Goal: Information Seeking & Learning: Learn about a topic

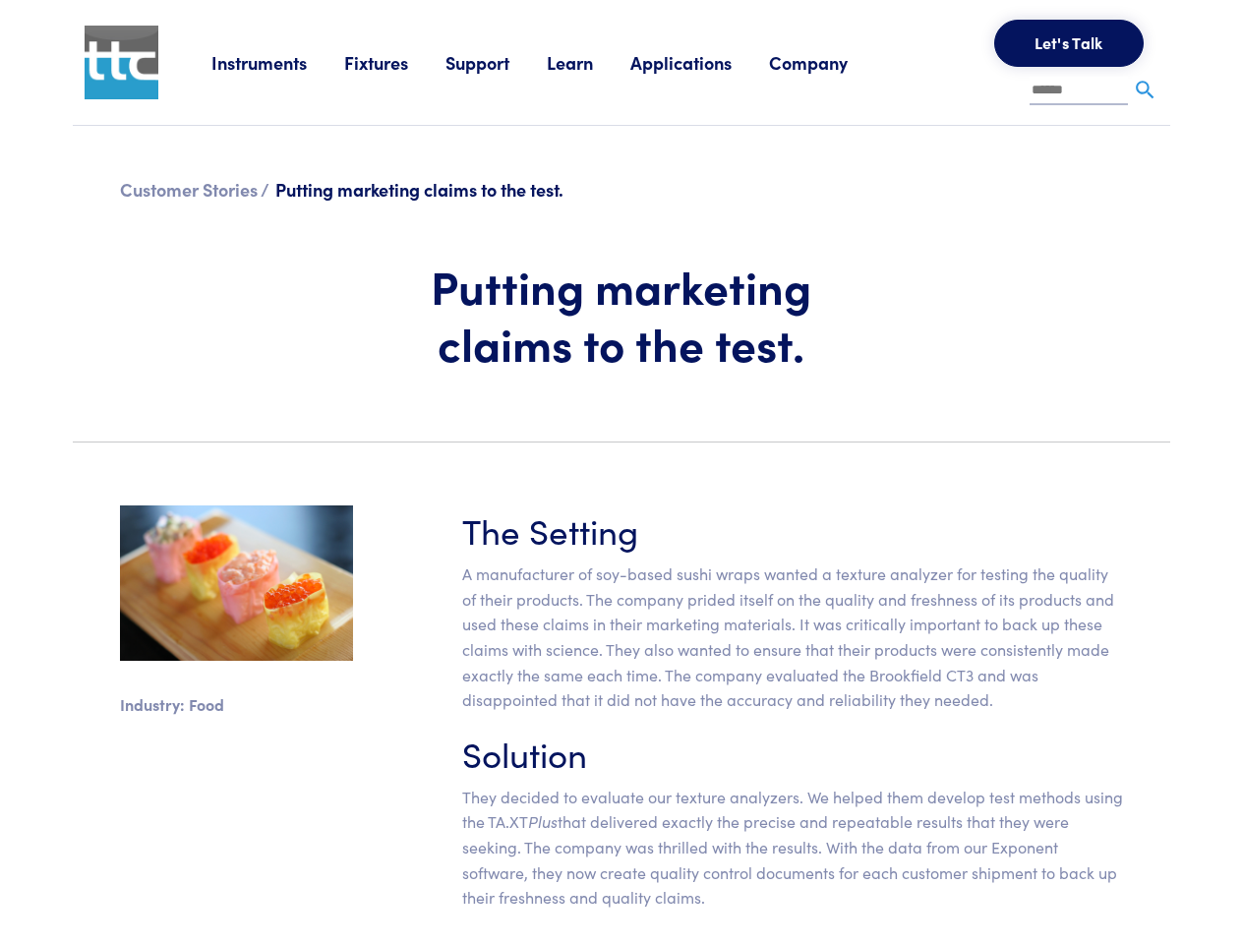
click at [621, 472] on section "Industry: Food The Setting A manufacturer of soy-based sushi wraps wanted a tex…" at bounding box center [621, 715] width 1121 height 515
click at [278, 62] on link "Instruments" at bounding box center [277, 62] width 133 height 25
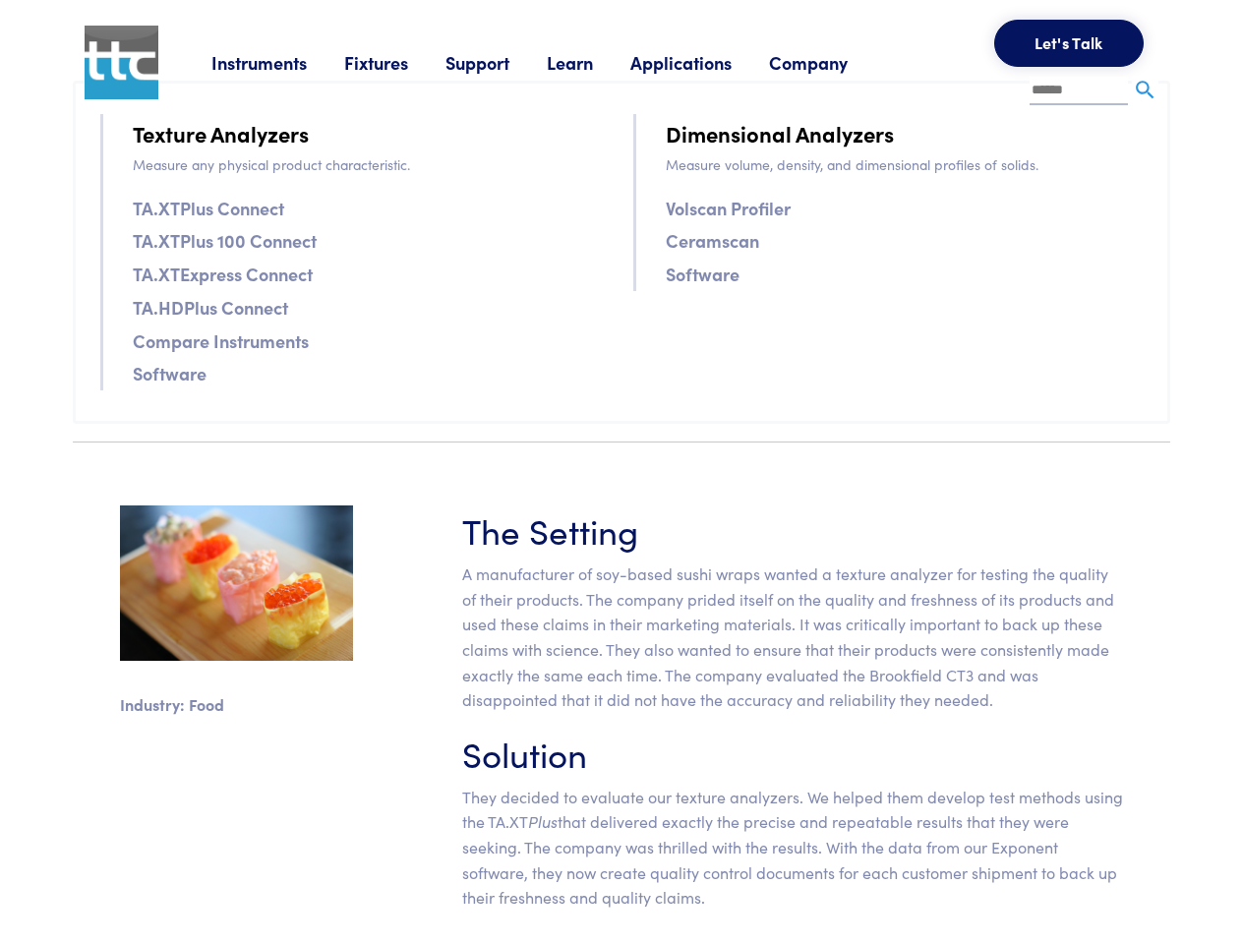
click at [397, 62] on link "Fixtures" at bounding box center [394, 62] width 101 height 25
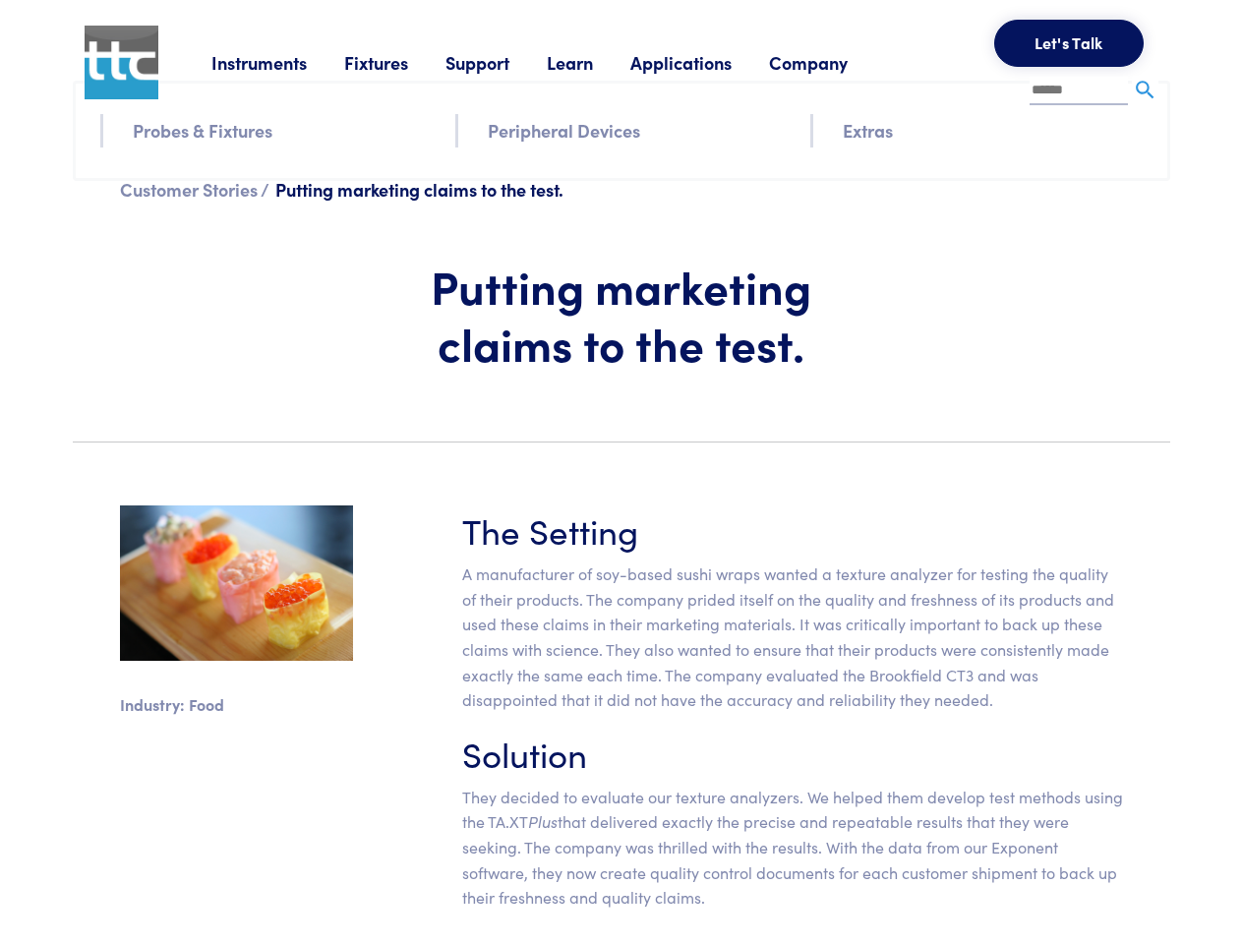
click at [500, 62] on link "Support" at bounding box center [496, 62] width 101 height 25
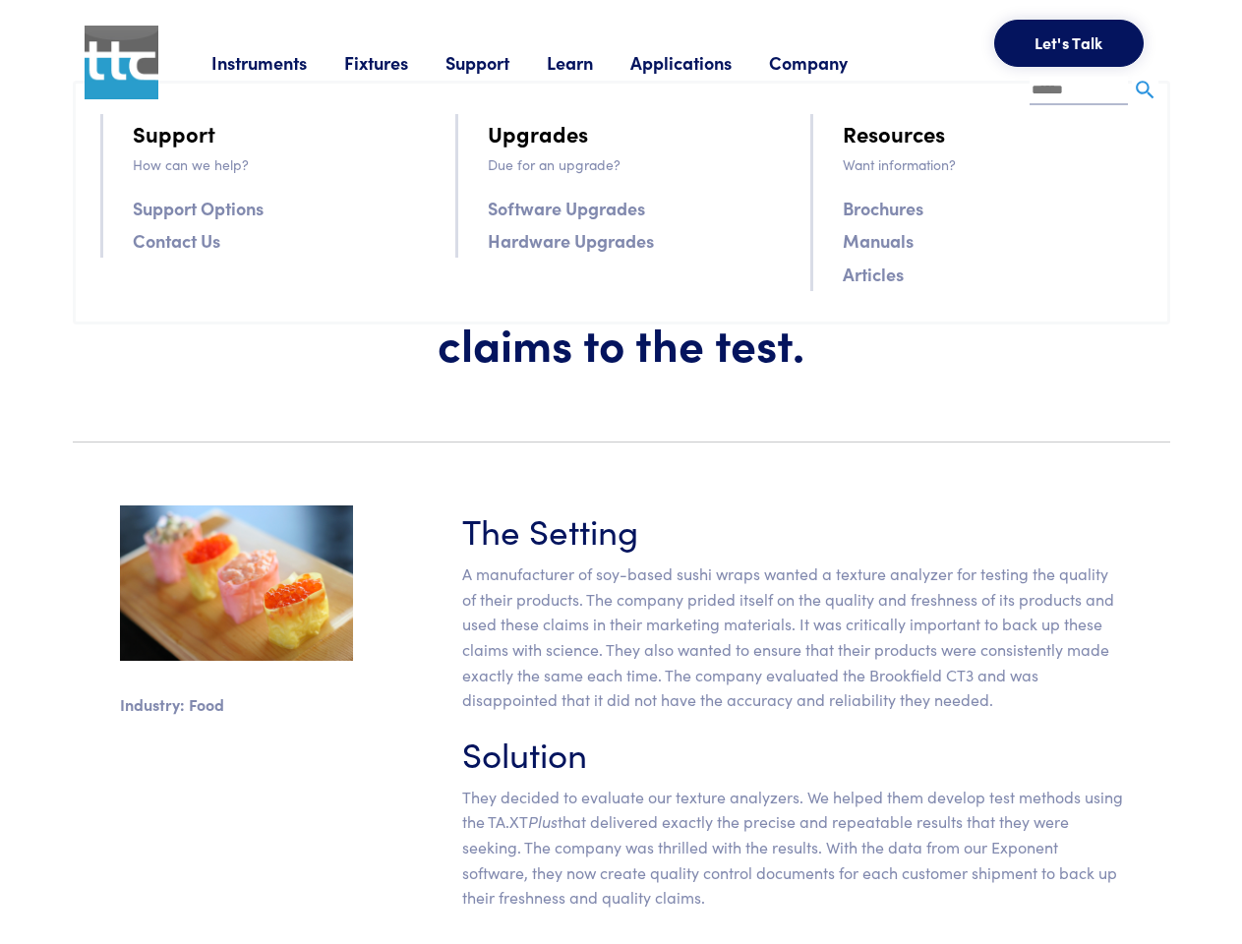
click at [594, 62] on link "Learn" at bounding box center [589, 62] width 84 height 25
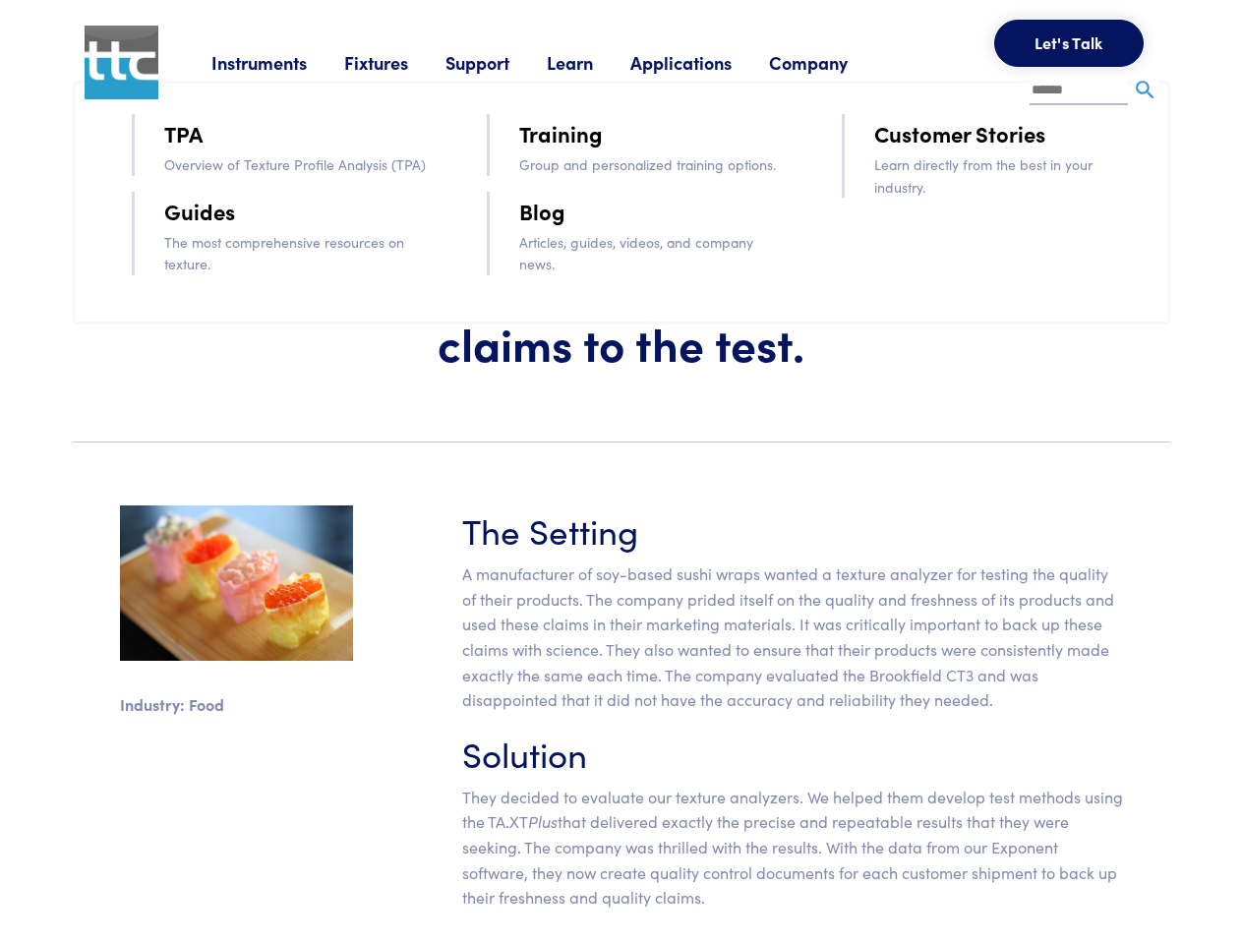
click at [707, 62] on link "Applications" at bounding box center [699, 62] width 139 height 25
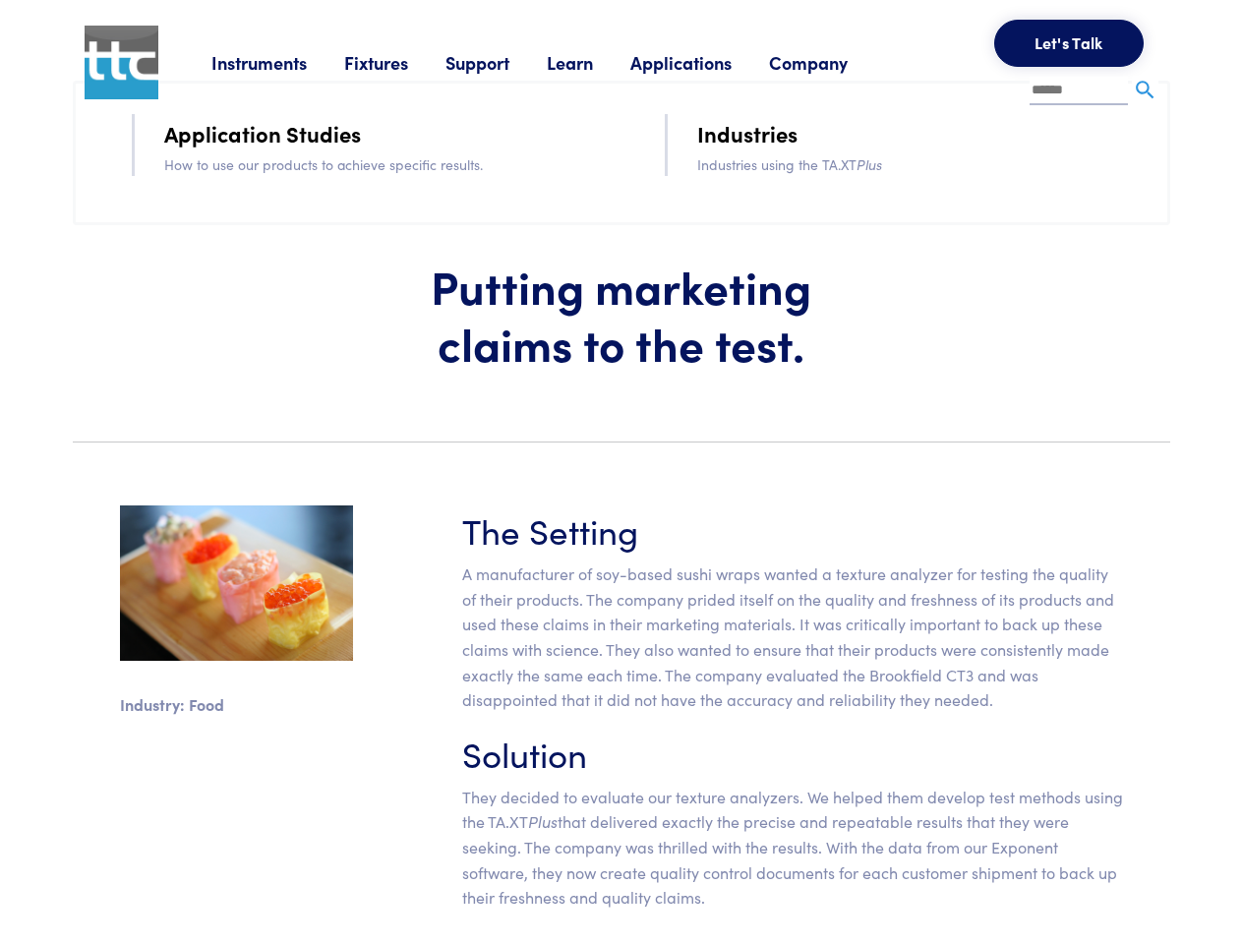
click at [834, 62] on link "Company" at bounding box center [827, 62] width 116 height 25
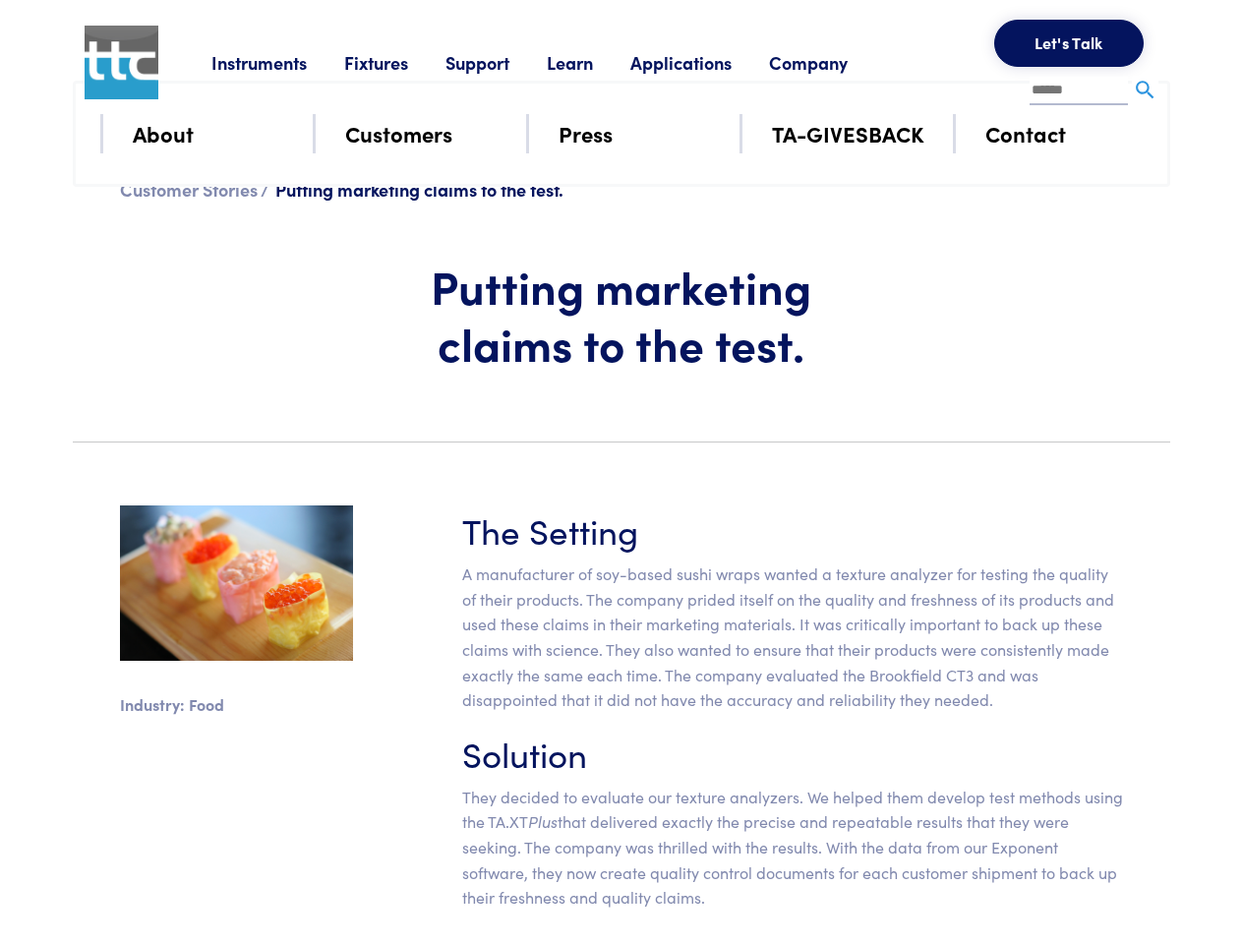
click at [1069, 43] on button "Let's Talk" at bounding box center [1068, 43] width 149 height 47
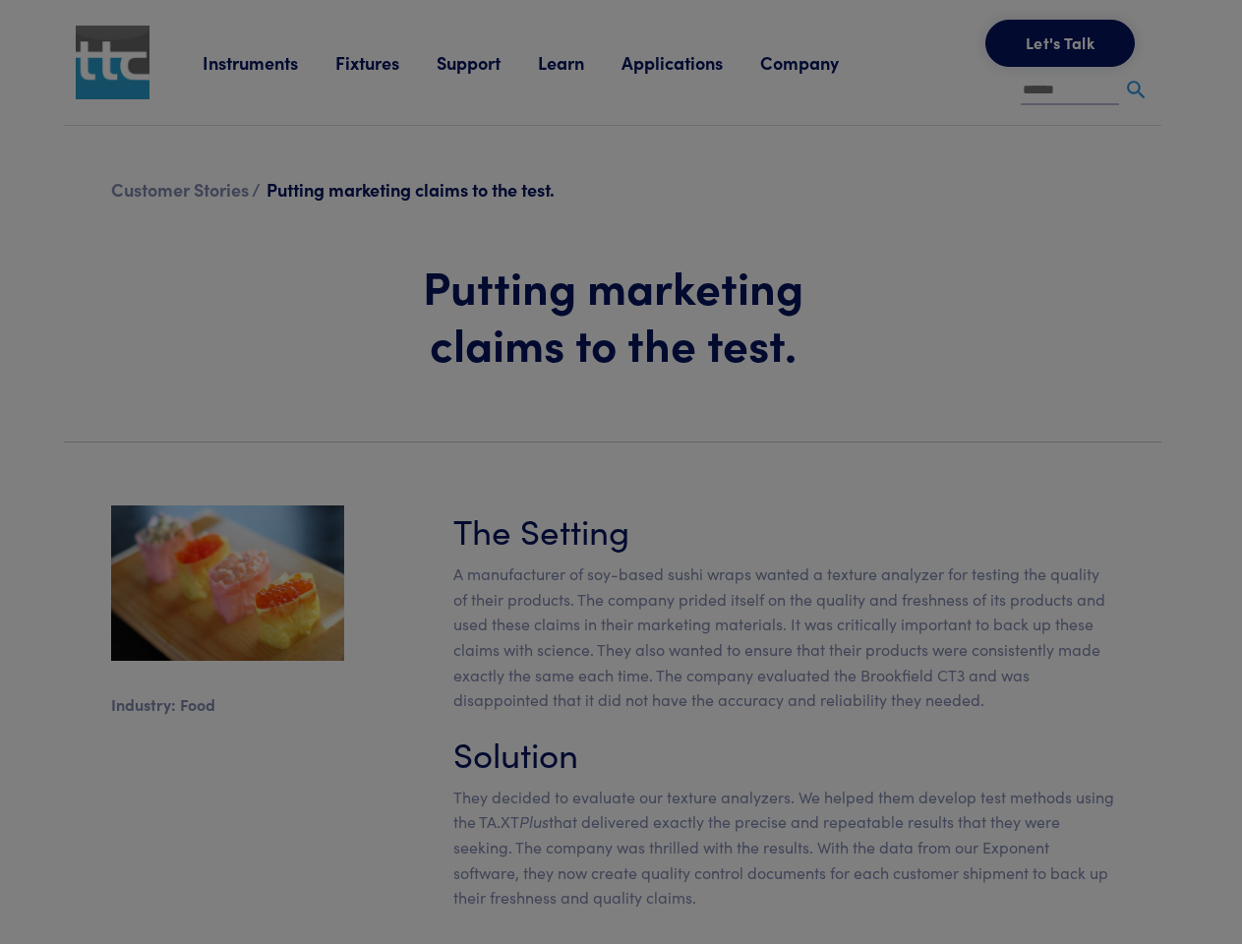
click at [0, 0] on div "**********" at bounding box center [0, 0] width 0 height 0
